Goal: Task Accomplishment & Management: Use online tool/utility

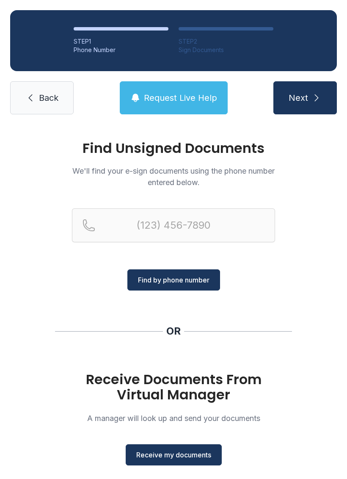
click at [181, 457] on span "Receive my documents" at bounding box center [173, 455] width 75 height 10
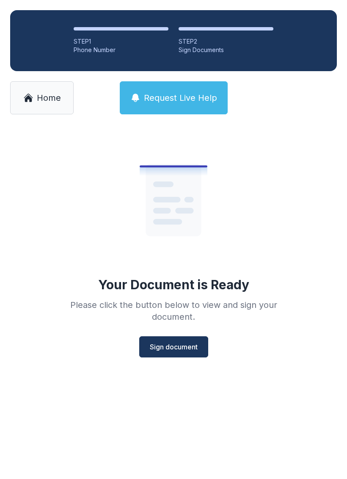
click at [175, 345] on span "Sign document" at bounding box center [174, 347] width 48 height 10
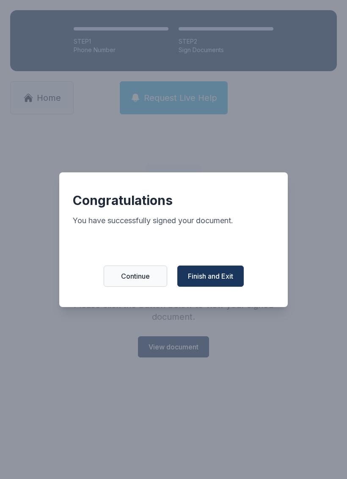
click at [228, 281] on span "Finish and Exit" at bounding box center [210, 276] width 45 height 10
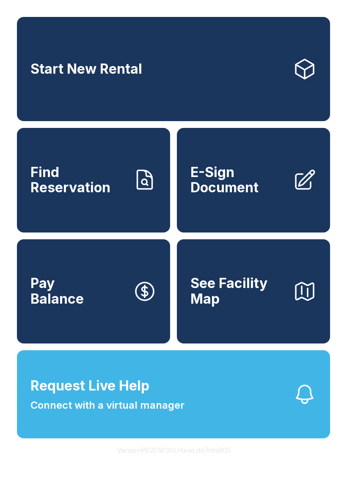
click at [247, 185] on span "E-Sign Document" at bounding box center [239, 180] width 96 height 31
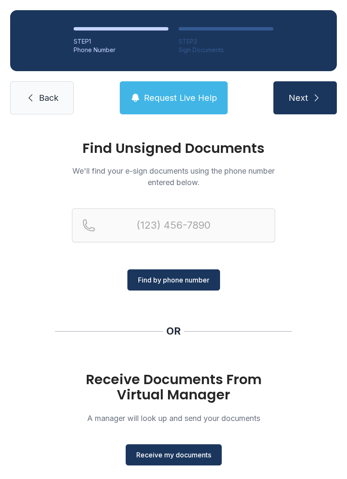
click at [185, 450] on span "Receive my documents" at bounding box center [173, 455] width 75 height 10
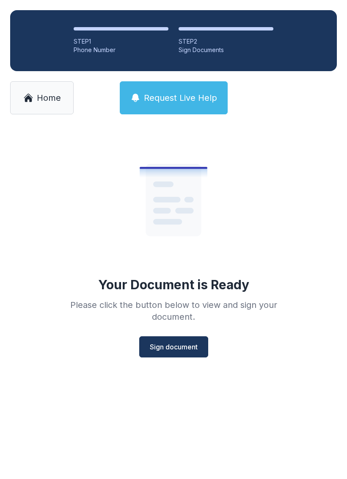
click at [175, 347] on span "Sign document" at bounding box center [174, 347] width 48 height 10
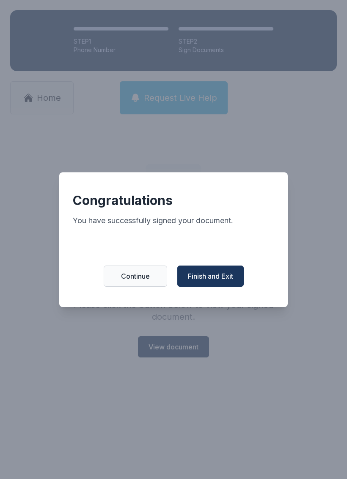
click at [223, 281] on span "Finish and Exit" at bounding box center [210, 276] width 45 height 10
